Goal: Navigation & Orientation: Find specific page/section

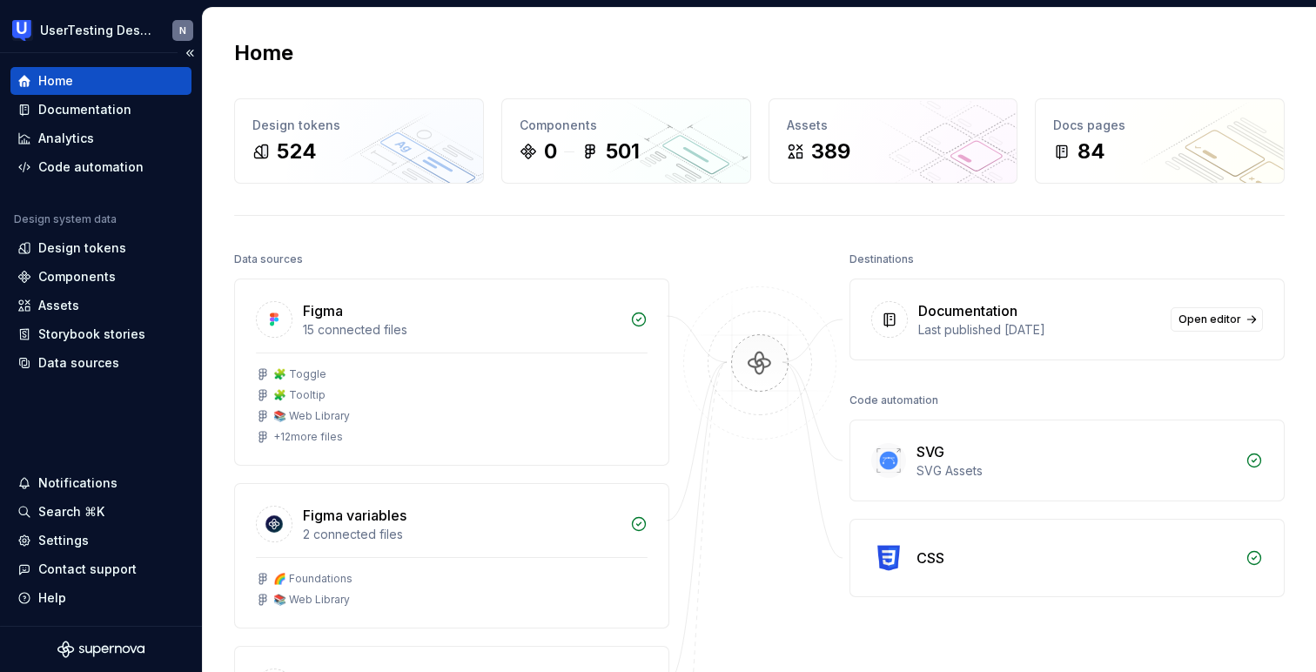
scroll to position [171, 0]
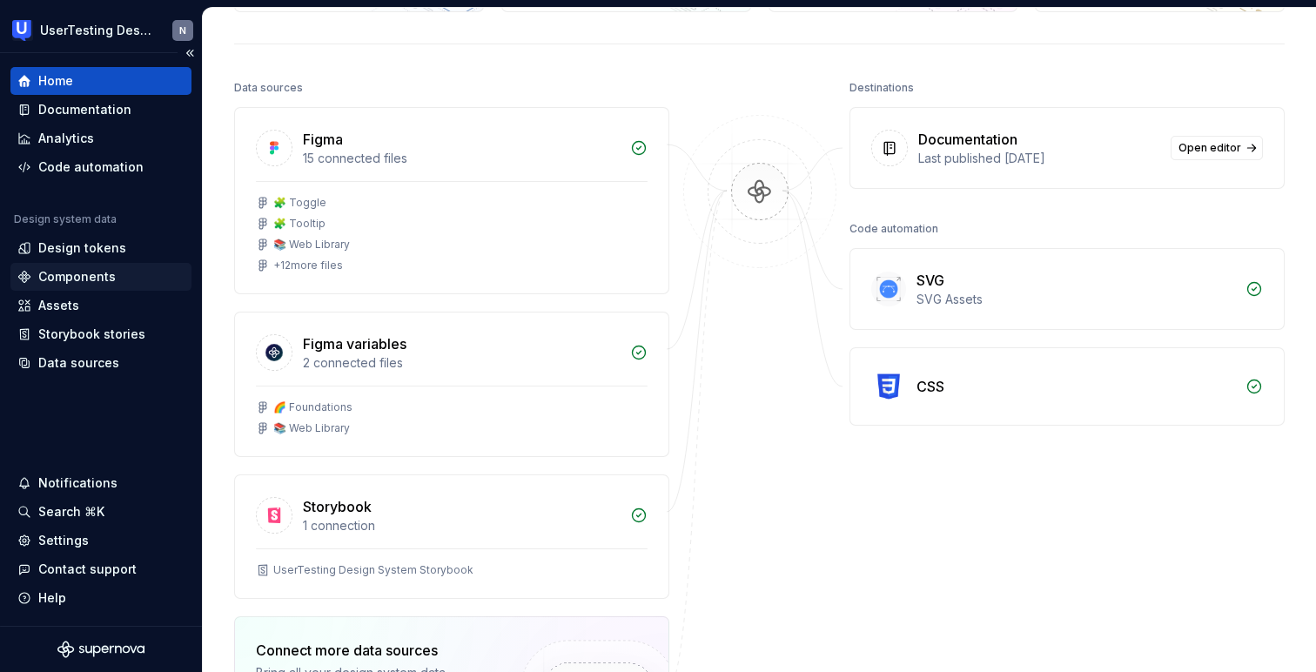
click at [80, 278] on div "Components" at bounding box center [76, 276] width 77 height 17
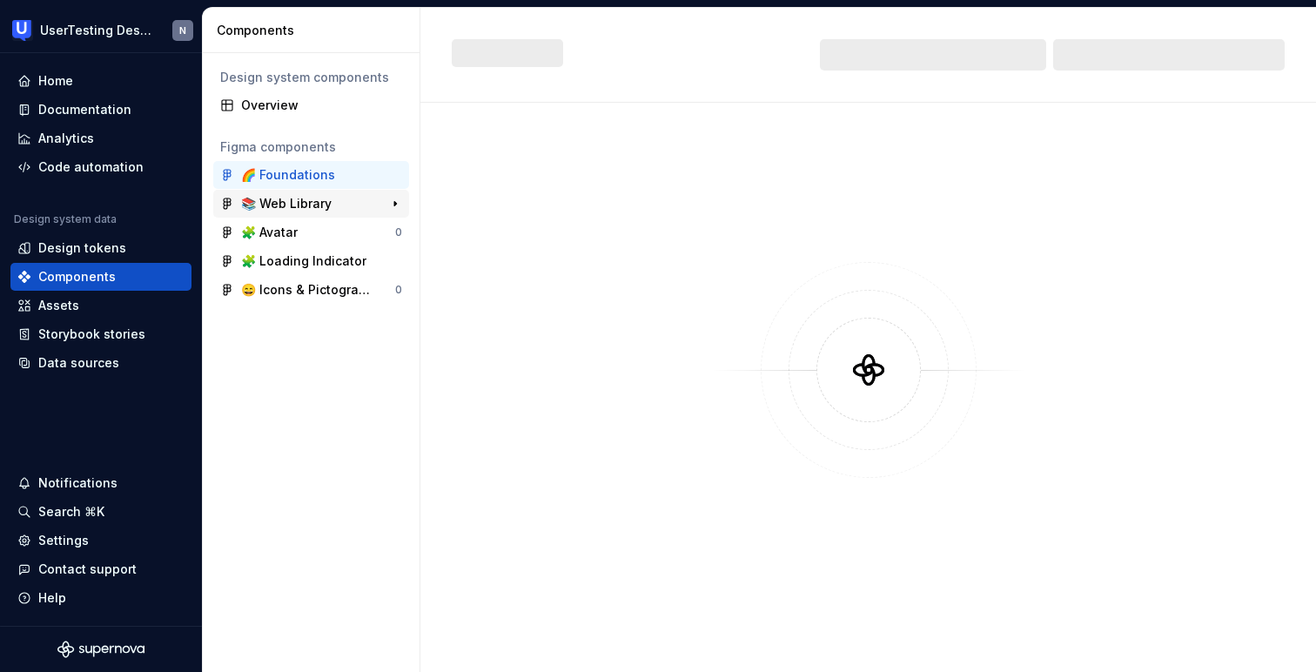
click at [310, 198] on div "📚 Web Library" at bounding box center [286, 203] width 91 height 17
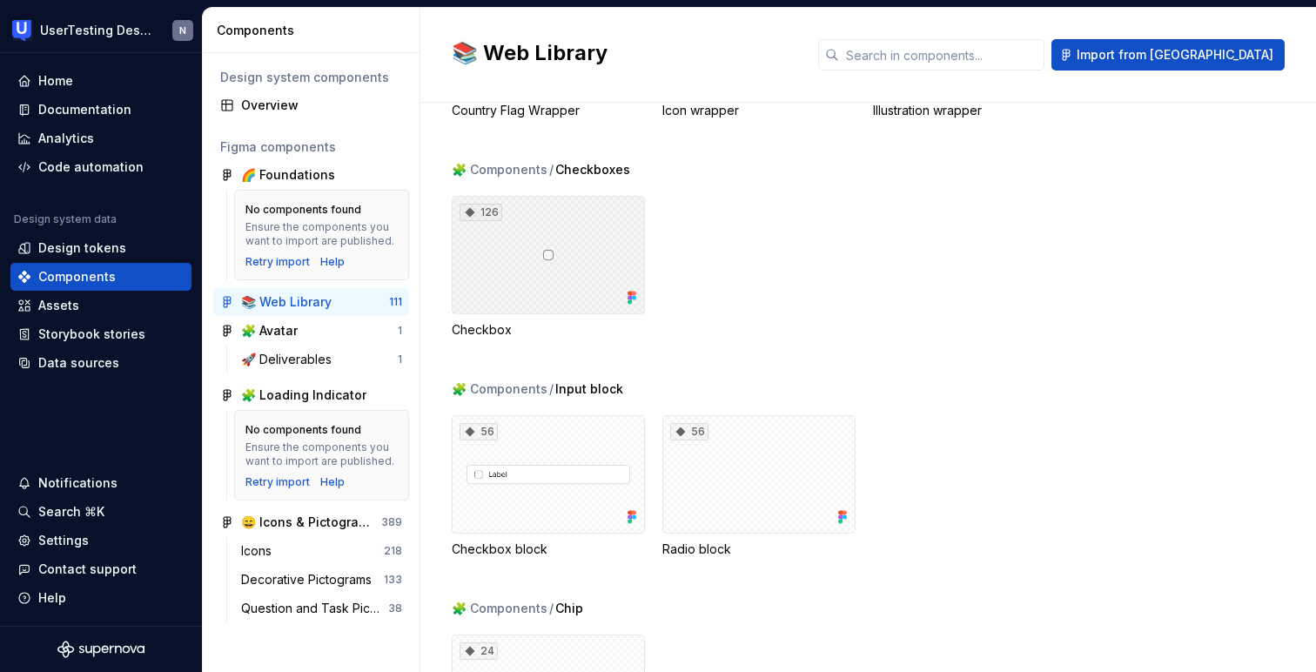
scroll to position [2525, 0]
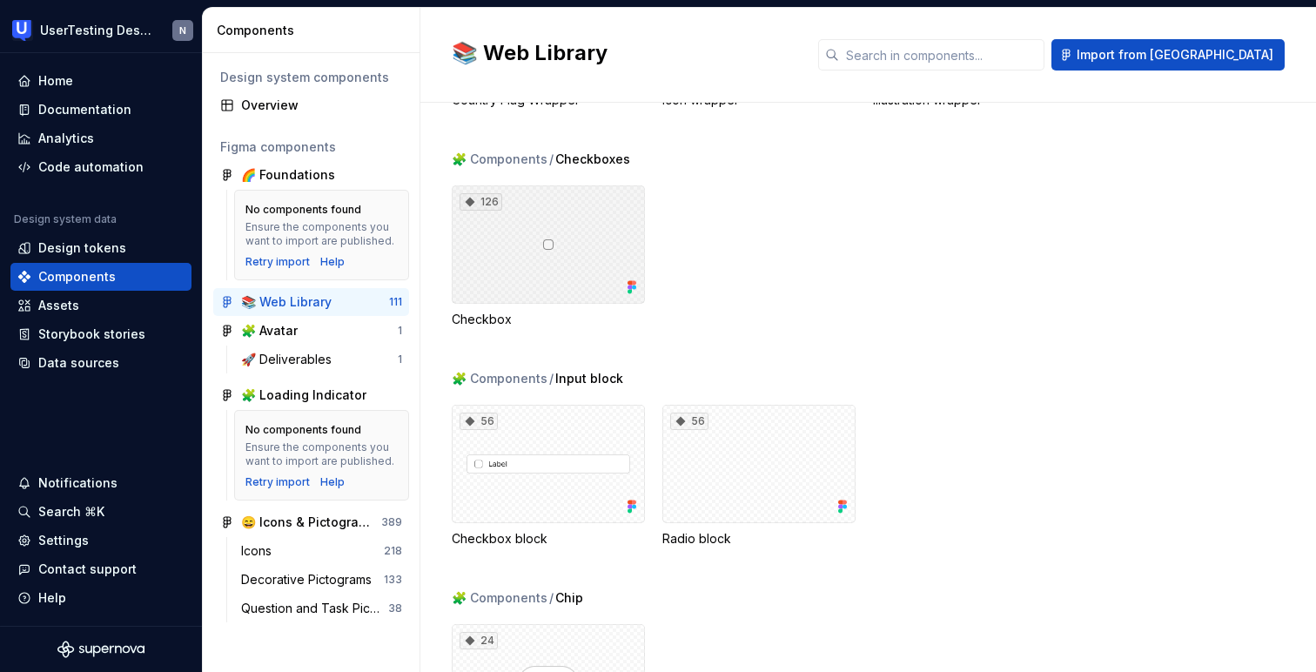
click at [562, 225] on div "126" at bounding box center [548, 244] width 193 height 118
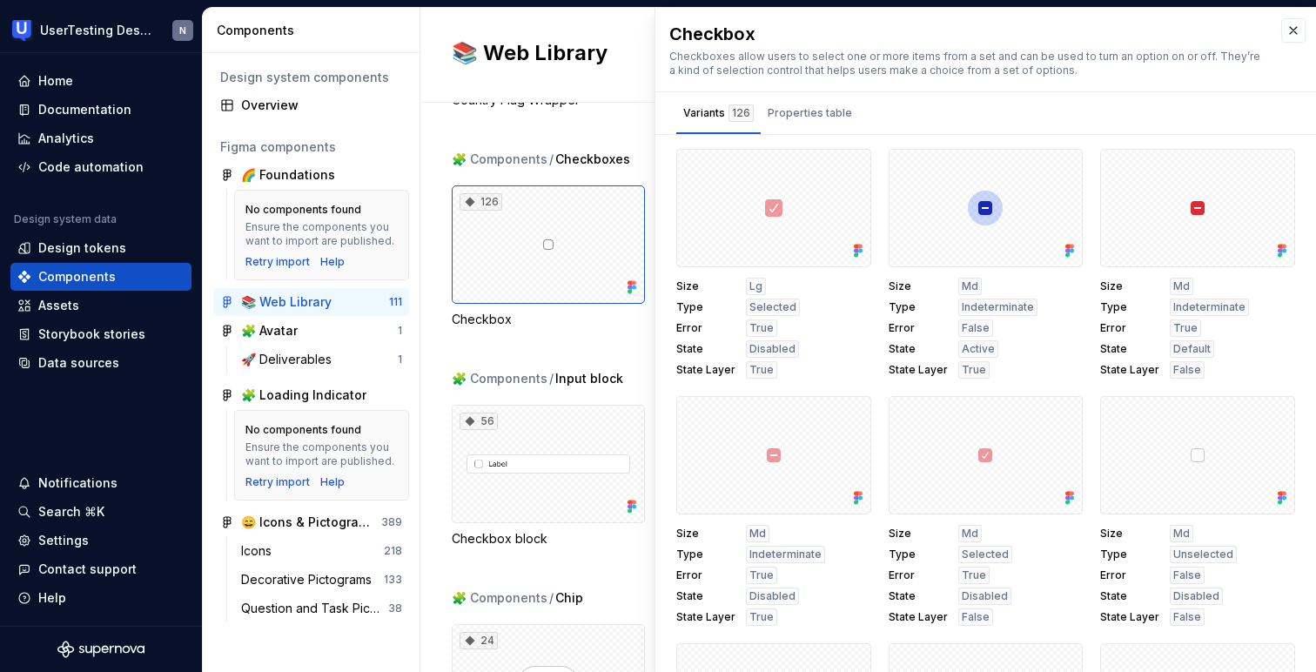
click at [493, 321] on div "Checkbox" at bounding box center [548, 319] width 193 height 17
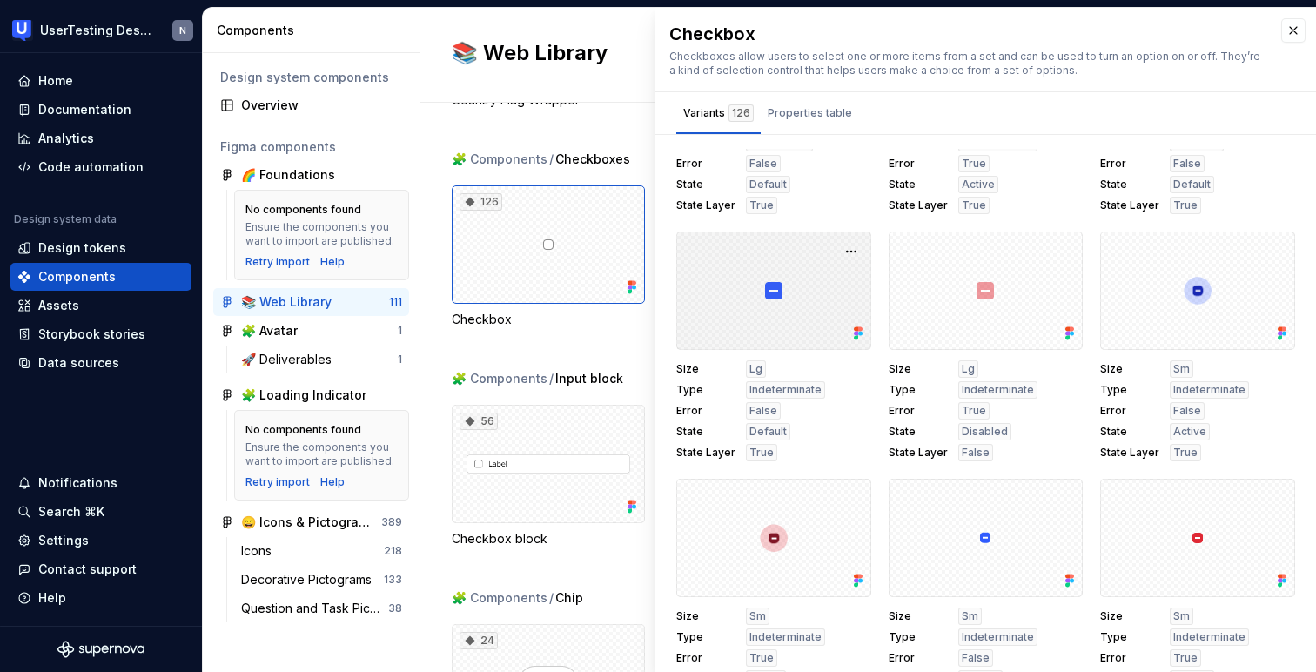
scroll to position [1902, 0]
